Goal: Information Seeking & Learning: Learn about a topic

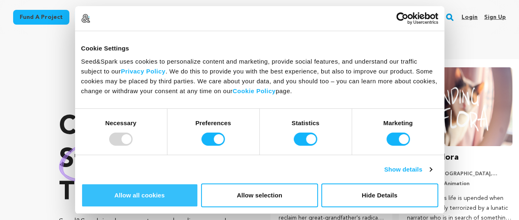
click at [198, 183] on button "Allow all cookies" at bounding box center [139, 195] width 117 height 24
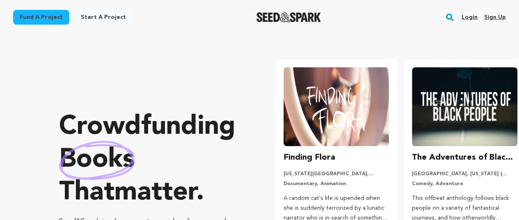
scroll to position [0, 135]
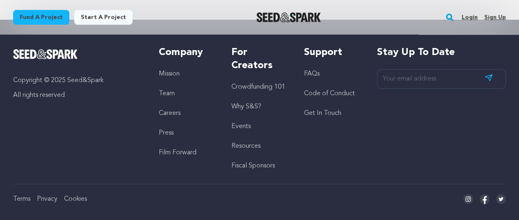
scroll to position [0, 135]
click at [251, 103] on link "Why S&S?" at bounding box center [246, 106] width 30 height 7
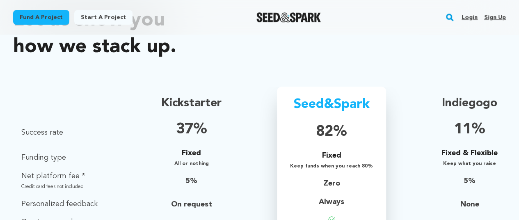
scroll to position [547, 0]
